Goal: Information Seeking & Learning: Learn about a topic

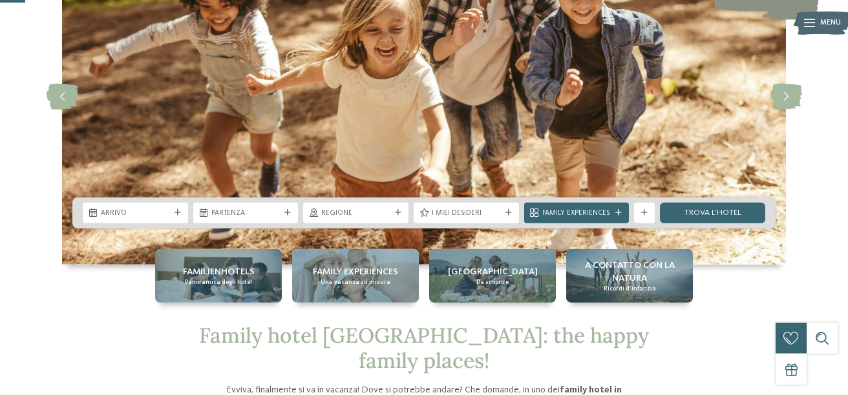
scroll to position [138, 0]
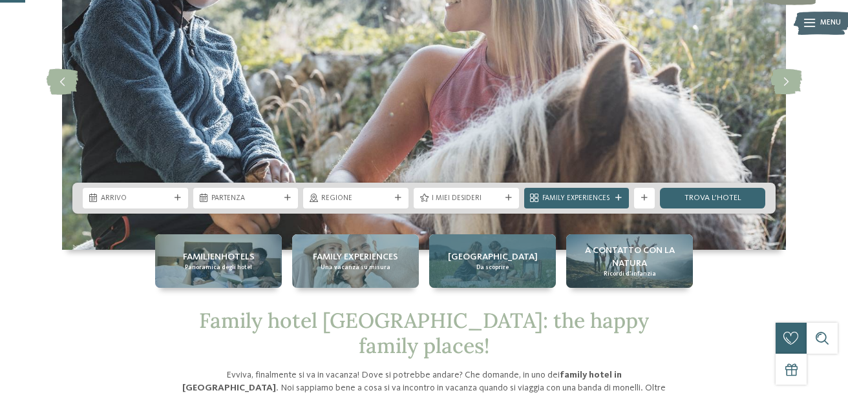
click at [499, 266] on span "Da scoprire" at bounding box center [492, 268] width 32 height 8
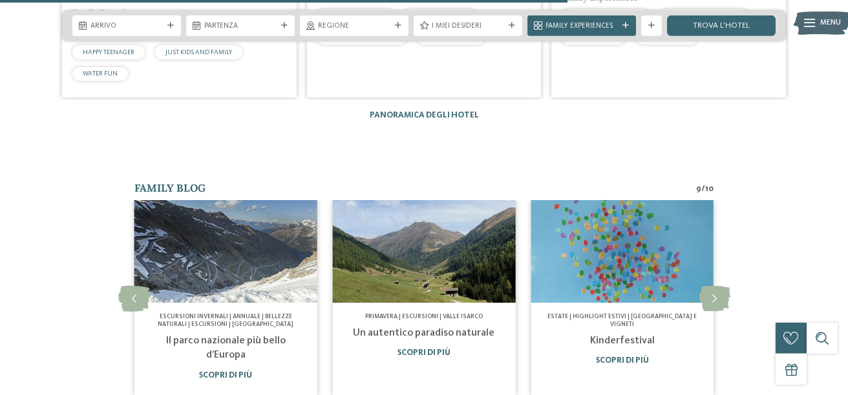
scroll to position [1859, 0]
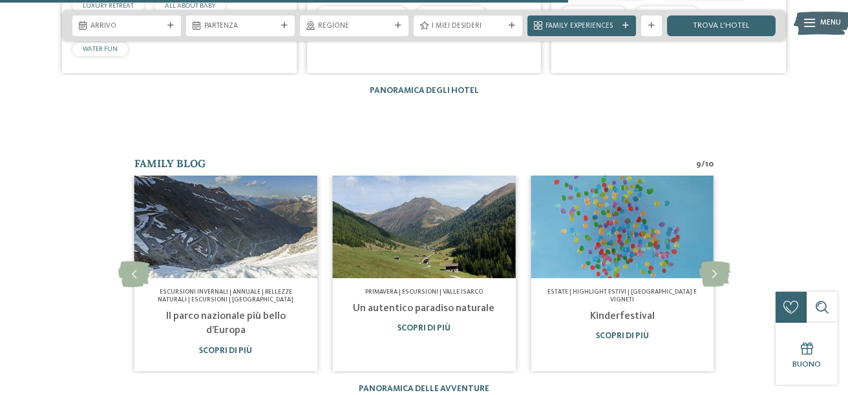
click at [441, 304] on link "Un autentico paradiso naturale" at bounding box center [423, 309] width 141 height 10
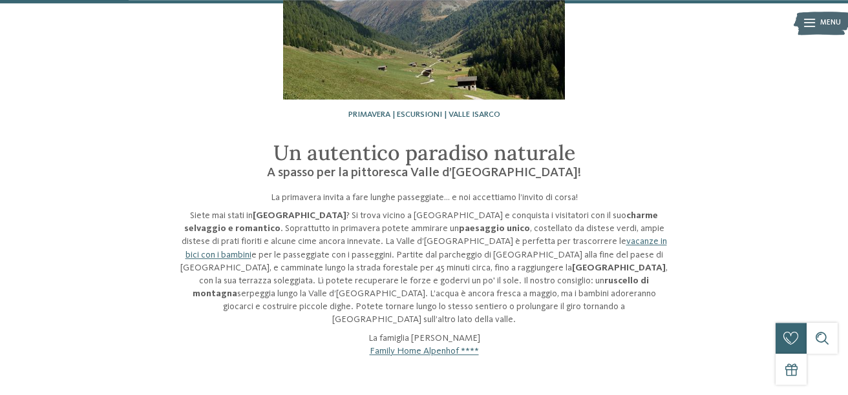
scroll to position [138, 0]
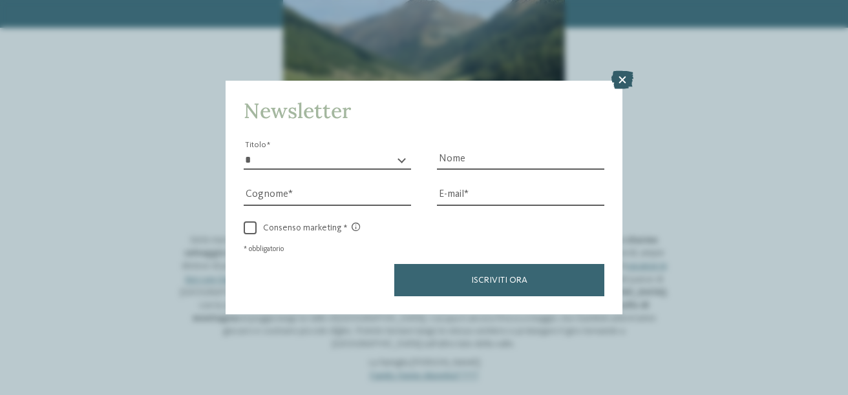
click at [624, 81] on icon at bounding box center [622, 80] width 22 height 18
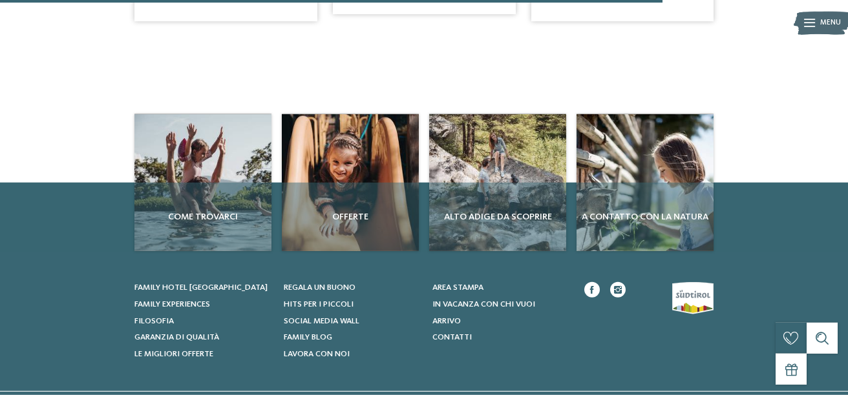
scroll to position [889, 0]
